Goal: Information Seeking & Learning: Learn about a topic

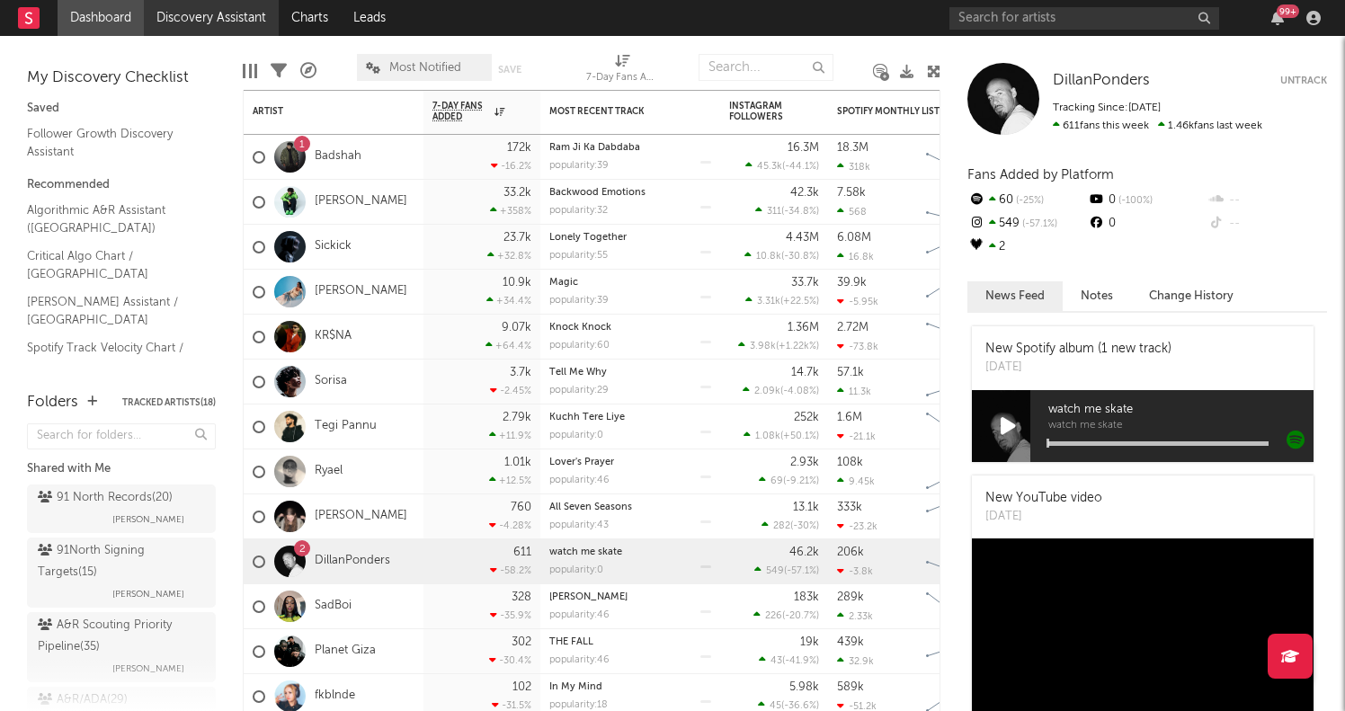
click at [200, 20] on link "Discovery Assistant" at bounding box center [211, 18] width 135 height 36
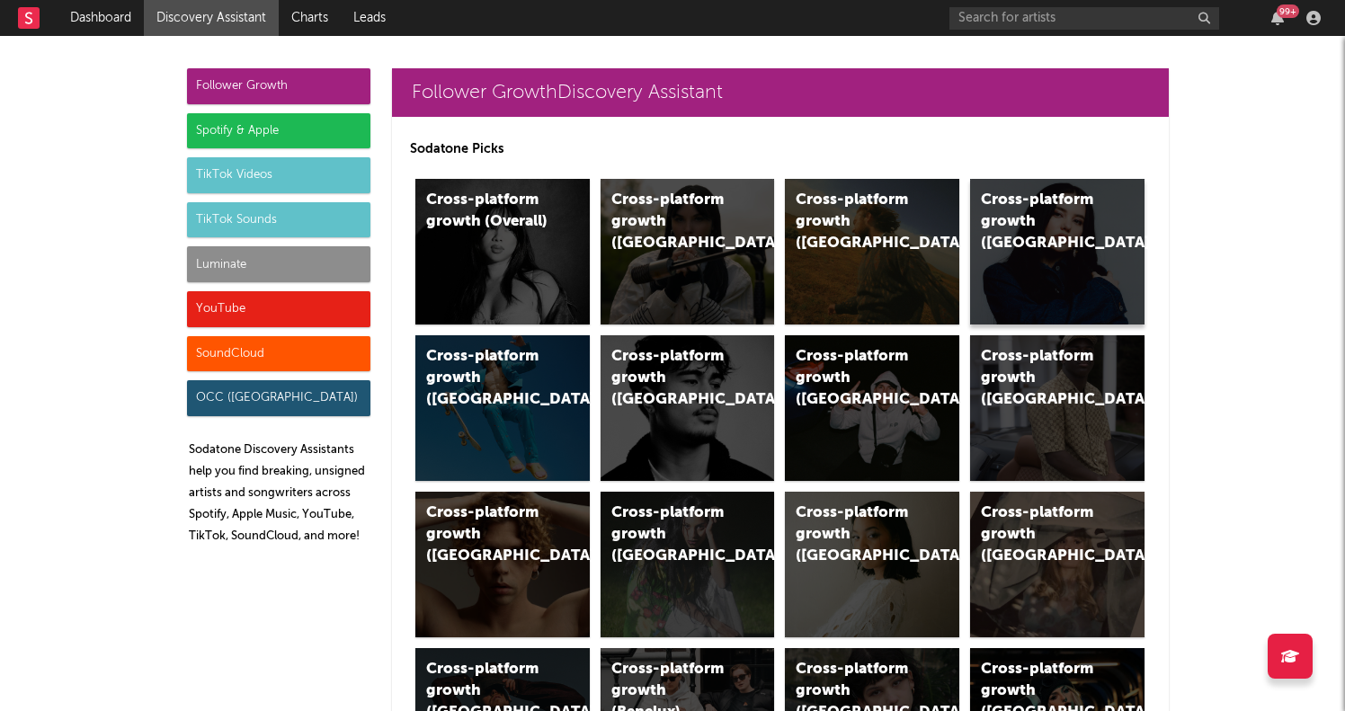
click at [1101, 221] on div "Cross-platform growth ([GEOGRAPHIC_DATA])" at bounding box center [1042, 222] width 122 height 65
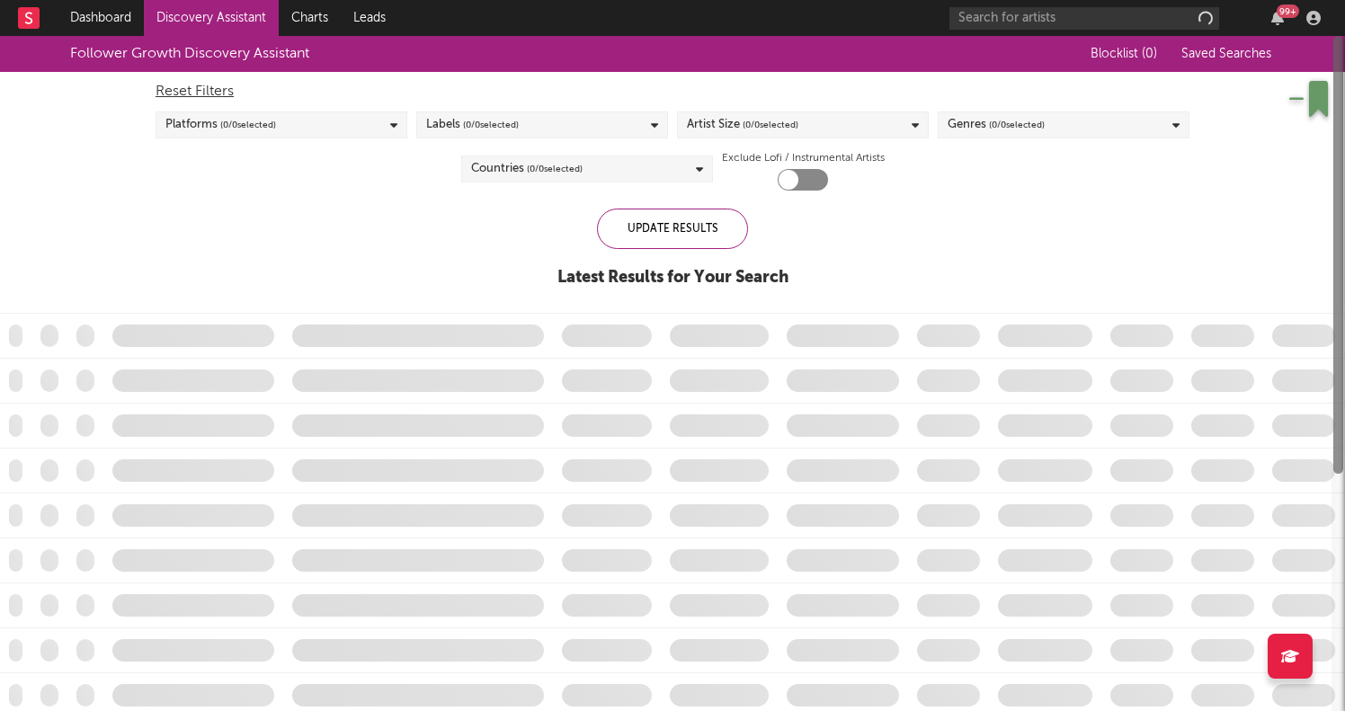
checkbox input "true"
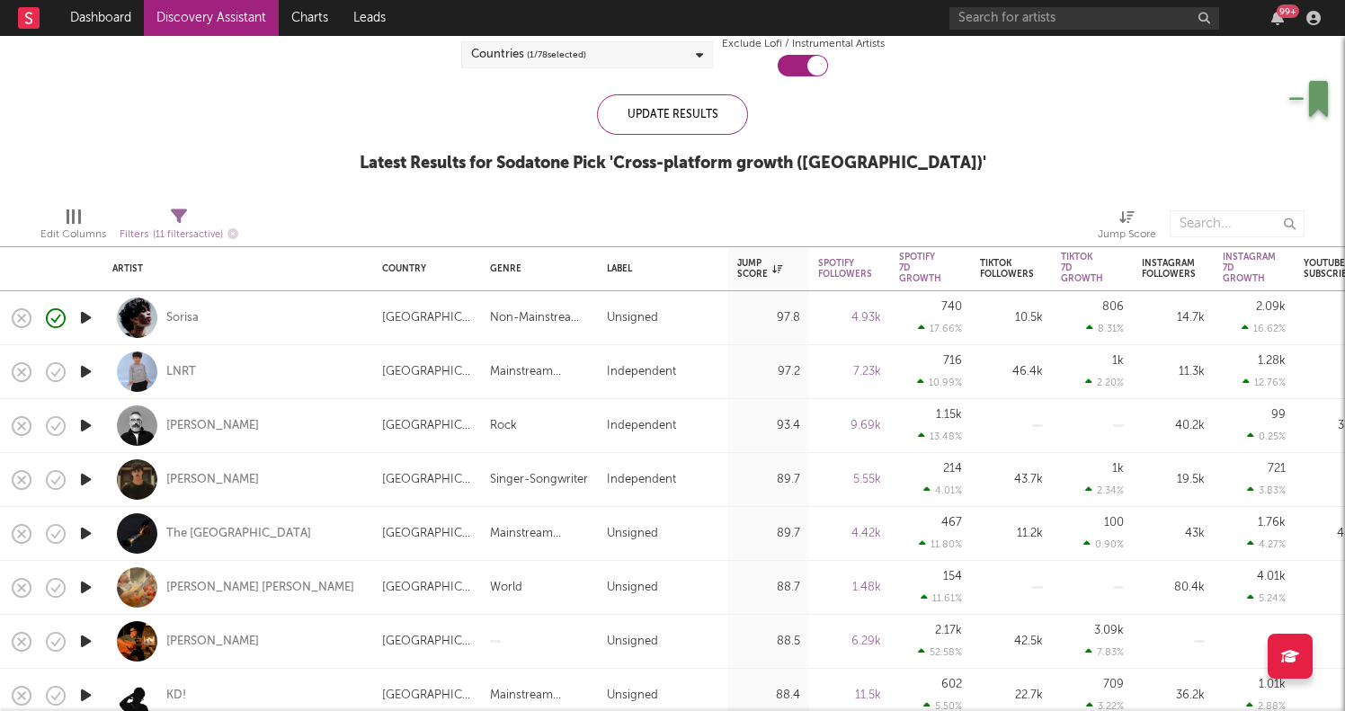
click at [85, 317] on icon "button" at bounding box center [85, 318] width 19 height 22
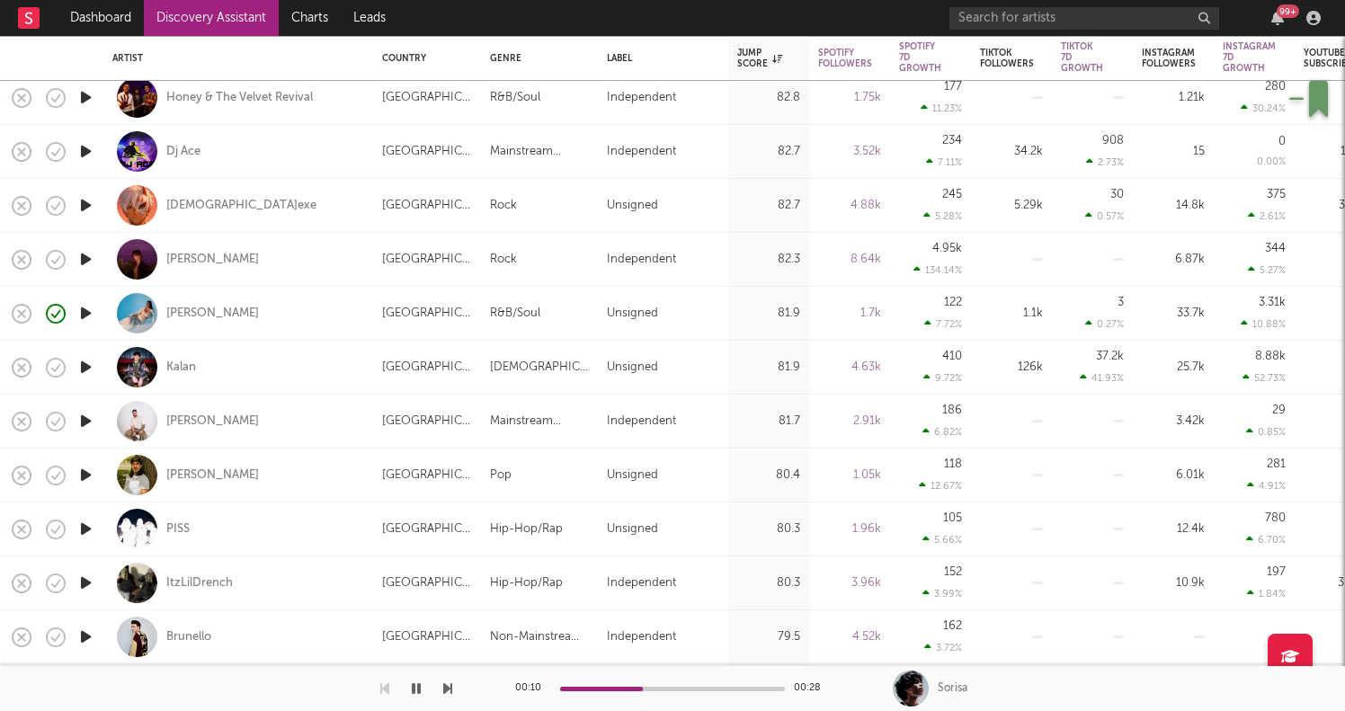
click at [86, 316] on icon "button" at bounding box center [85, 313] width 19 height 22
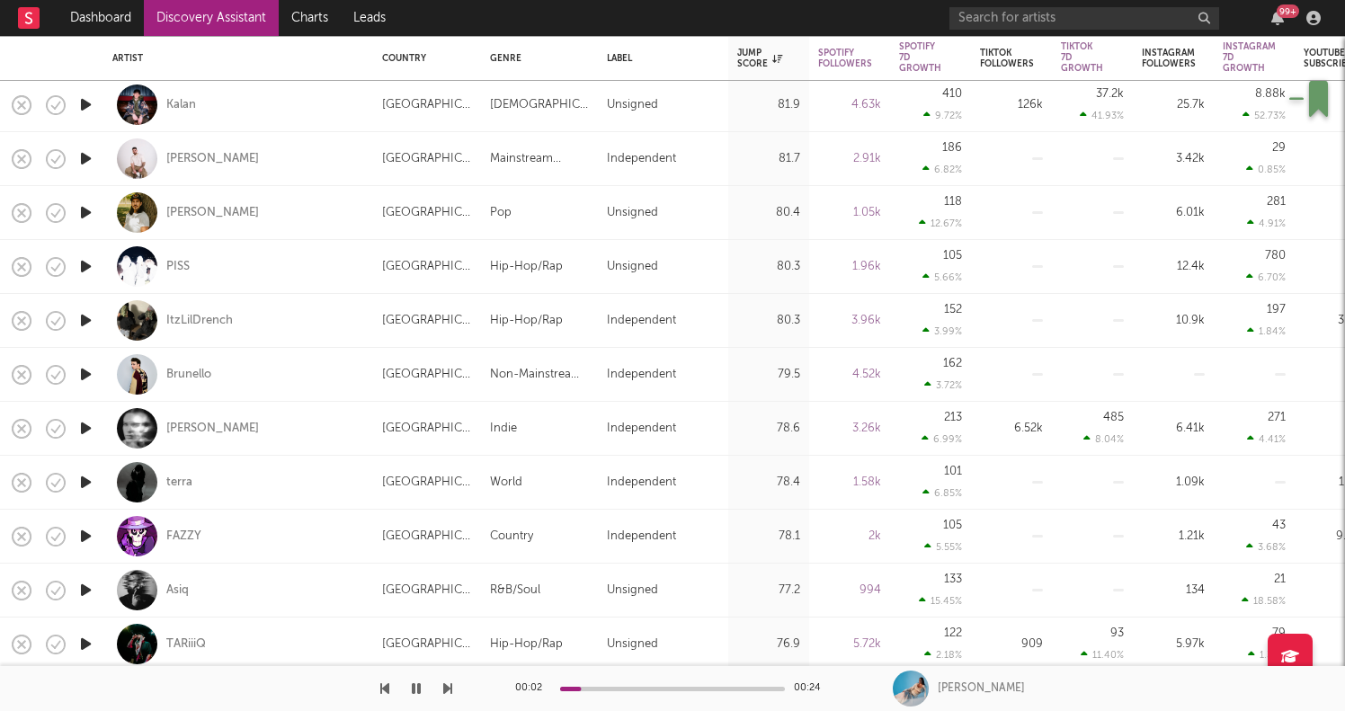
click at [86, 364] on icon "button" at bounding box center [85, 374] width 19 height 22
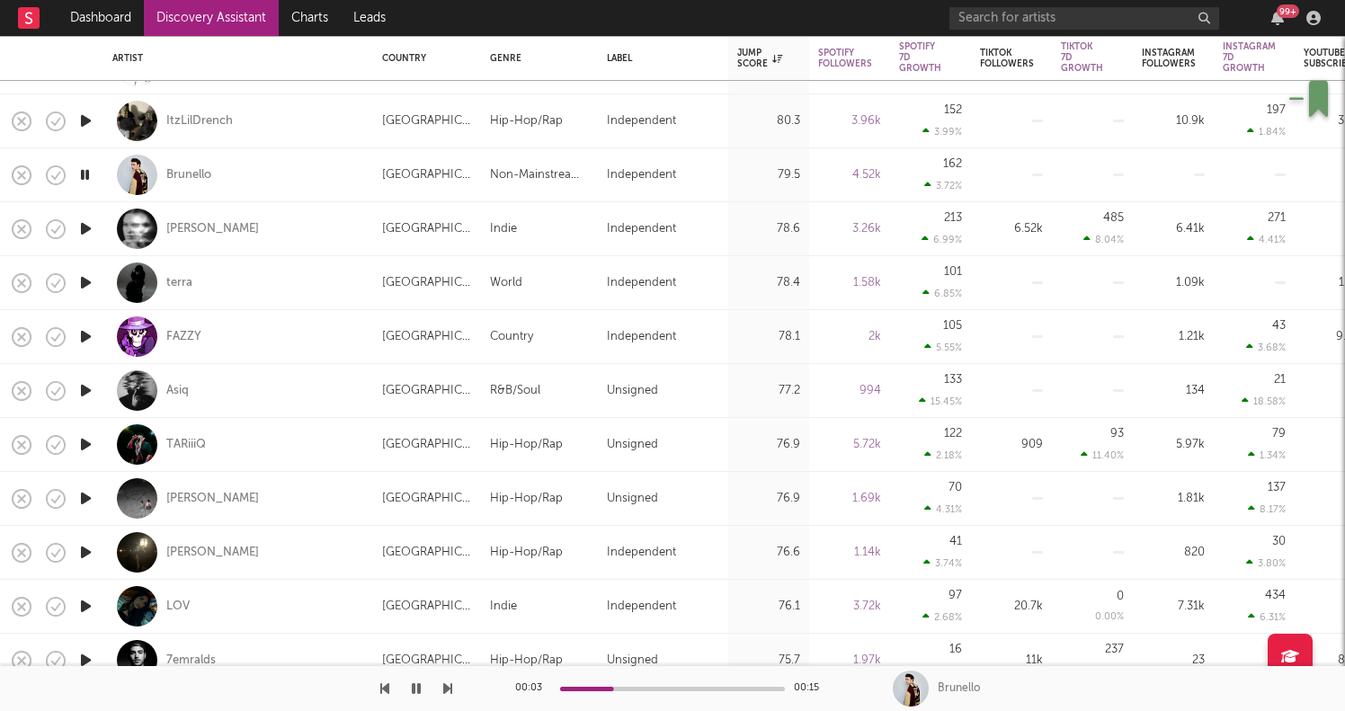
click at [95, 498] on icon "button" at bounding box center [85, 498] width 19 height 22
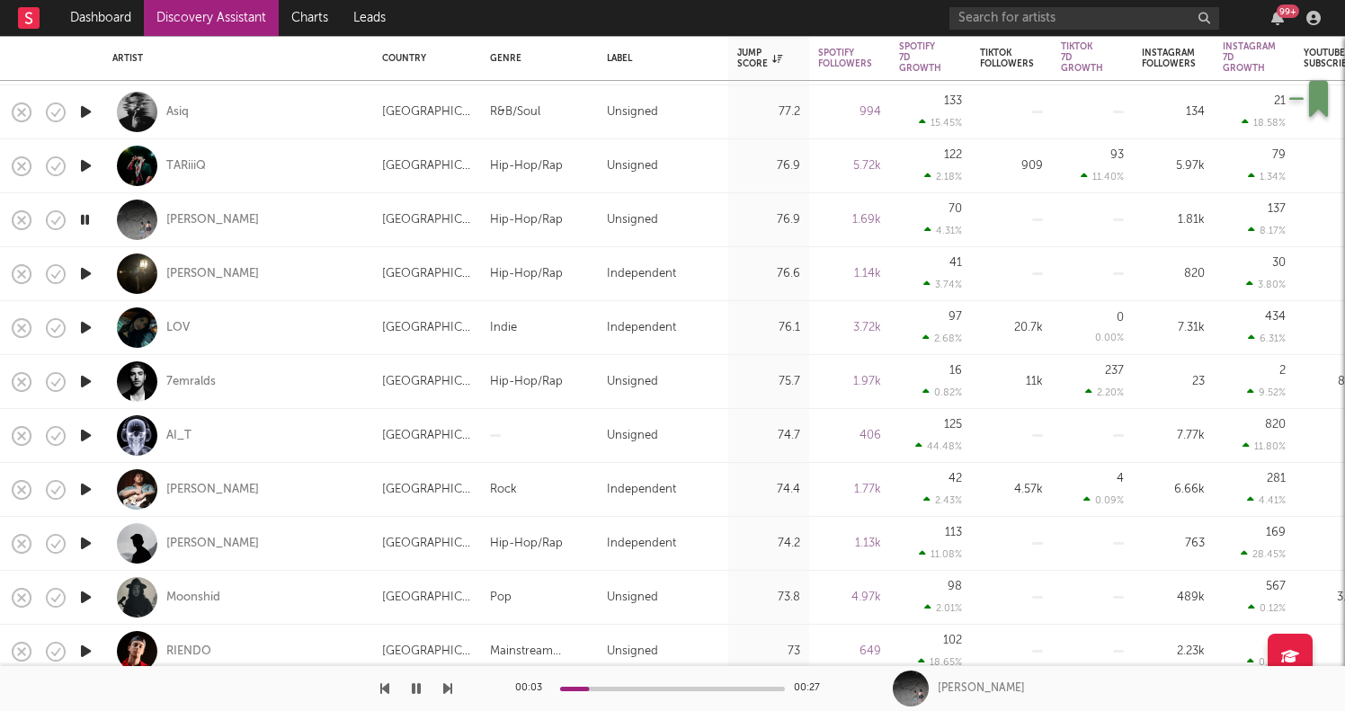
click at [96, 545] on div at bounding box center [85, 544] width 36 height 54
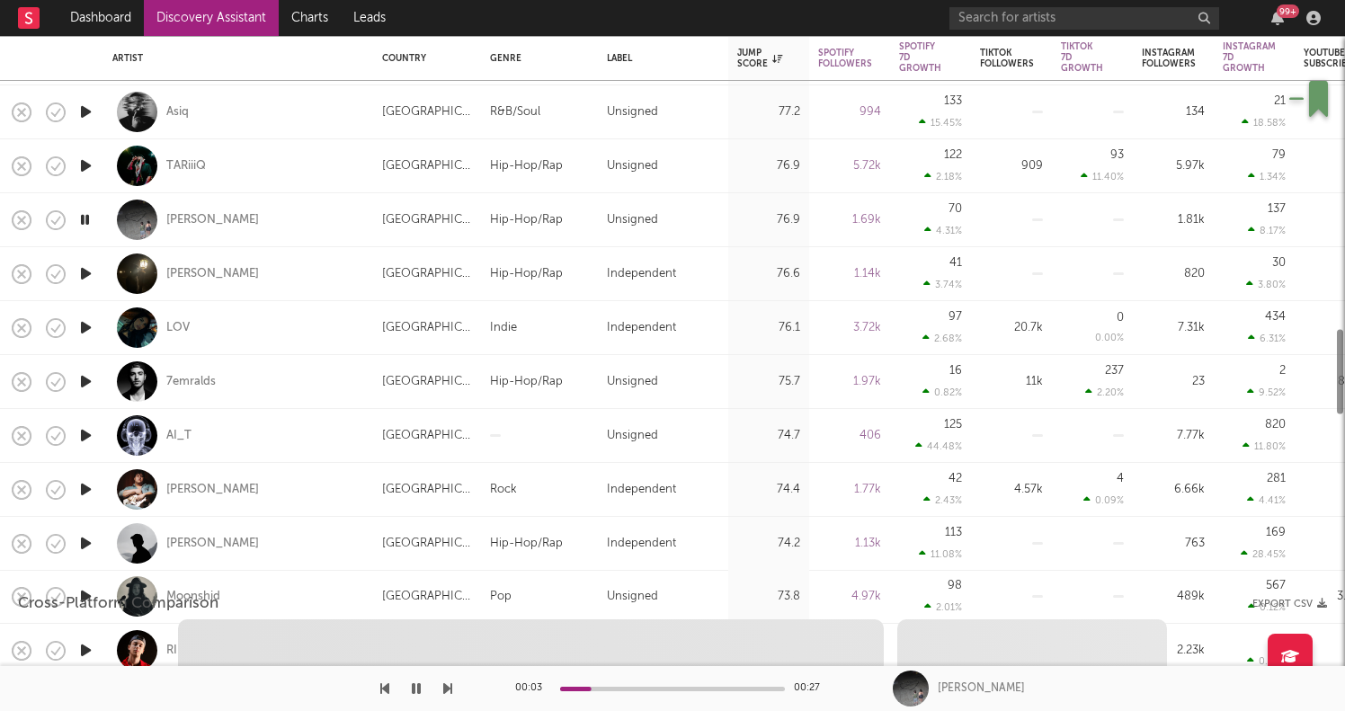
select select "1w"
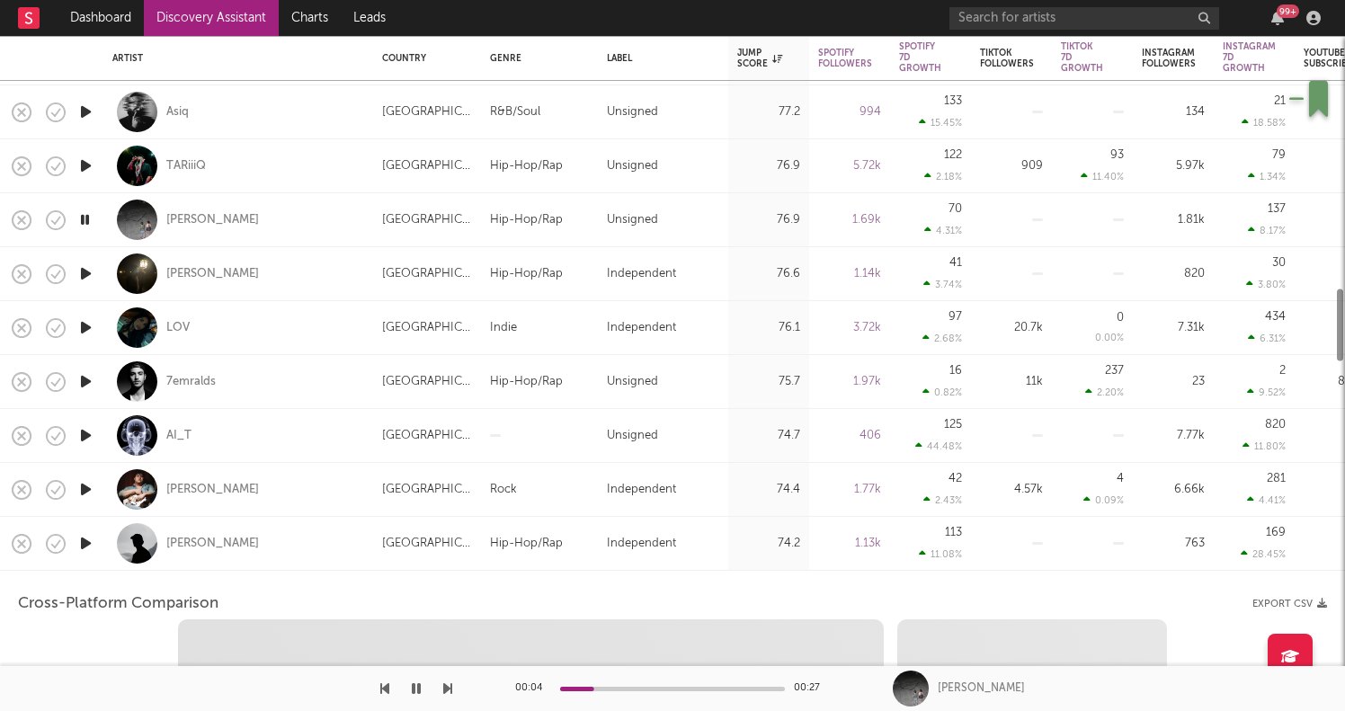
select select "1w"
click at [87, 540] on icon "button" at bounding box center [85, 543] width 19 height 22
select select "1m"
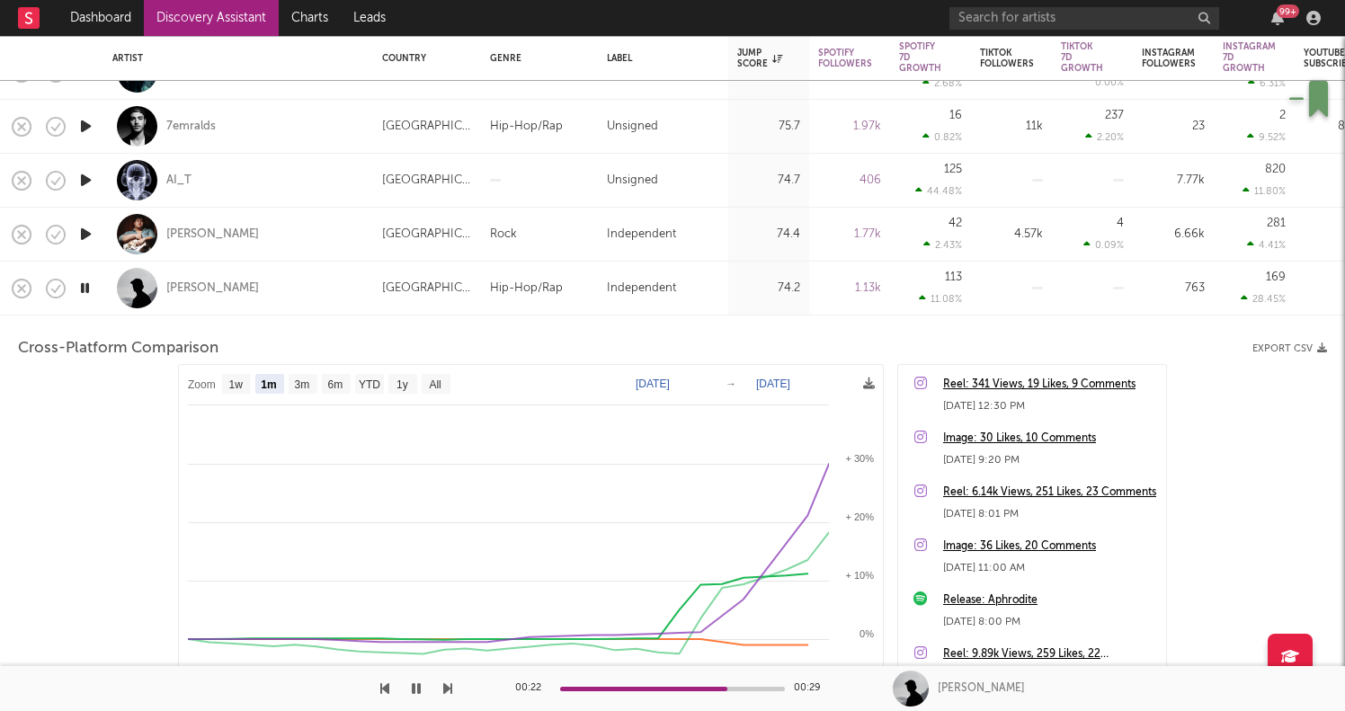
click at [85, 286] on icon "button" at bounding box center [84, 288] width 17 height 22
